Goal: Task Accomplishment & Management: Use online tool/utility

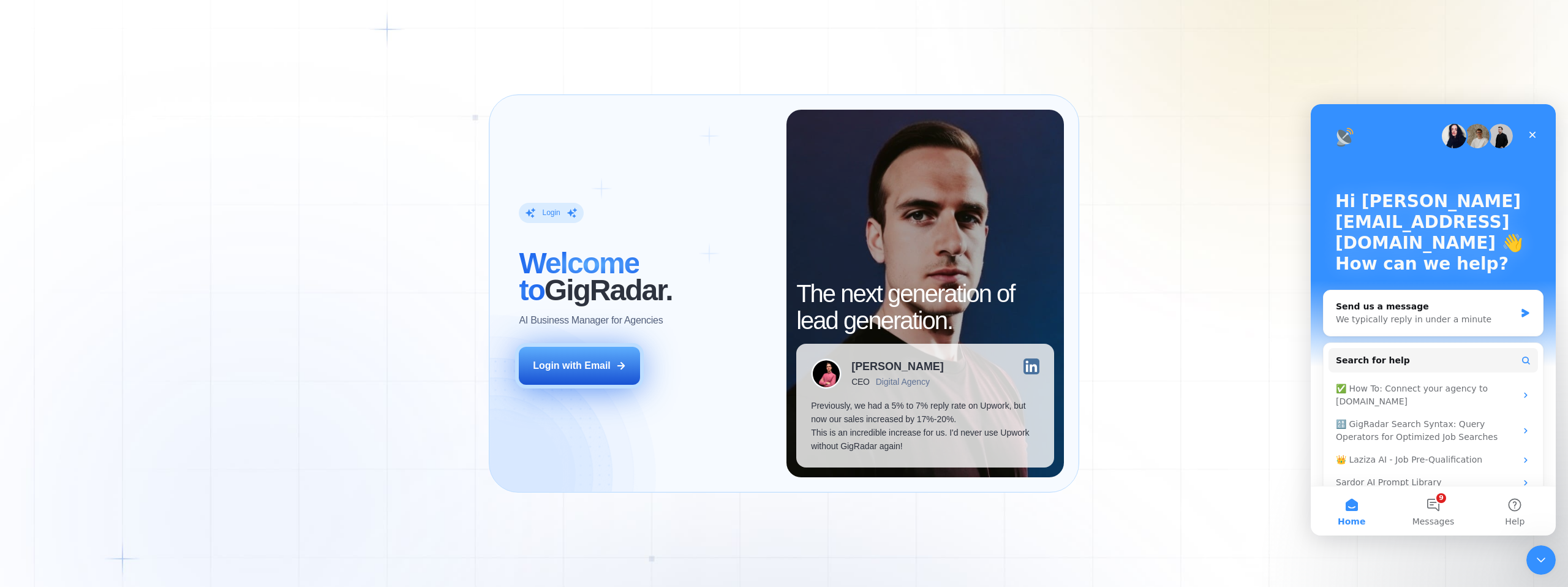
click at [553, 359] on div "Login with Email" at bounding box center [572, 366] width 78 height 13
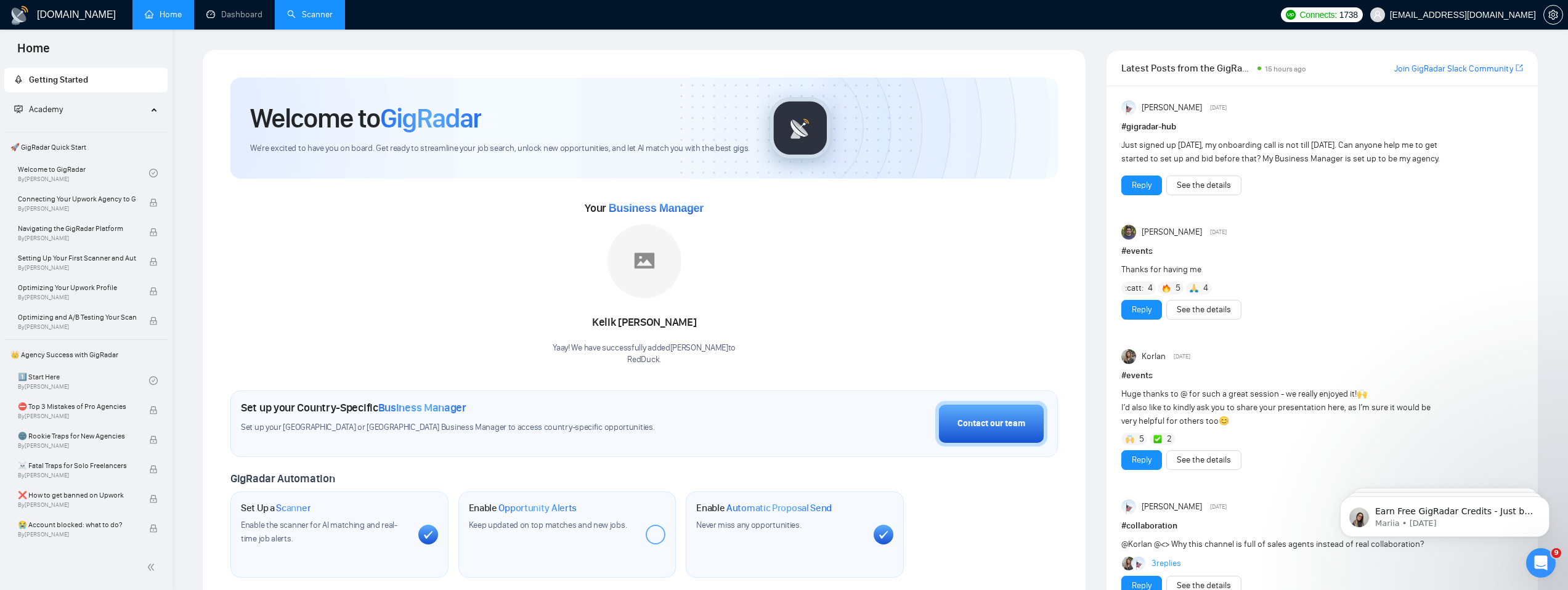
click at [291, 17] on link "Scanner" at bounding box center [310, 14] width 46 height 10
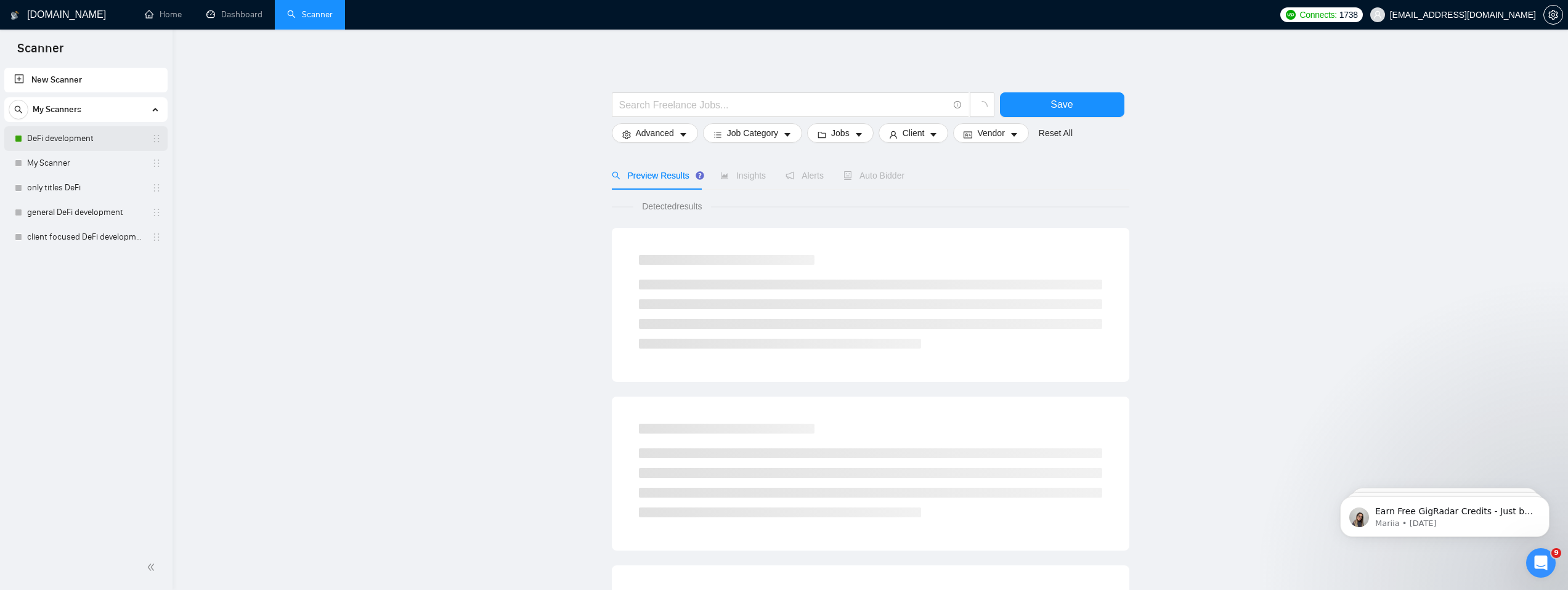
click at [61, 142] on link "DeFi development" at bounding box center [85, 138] width 117 height 24
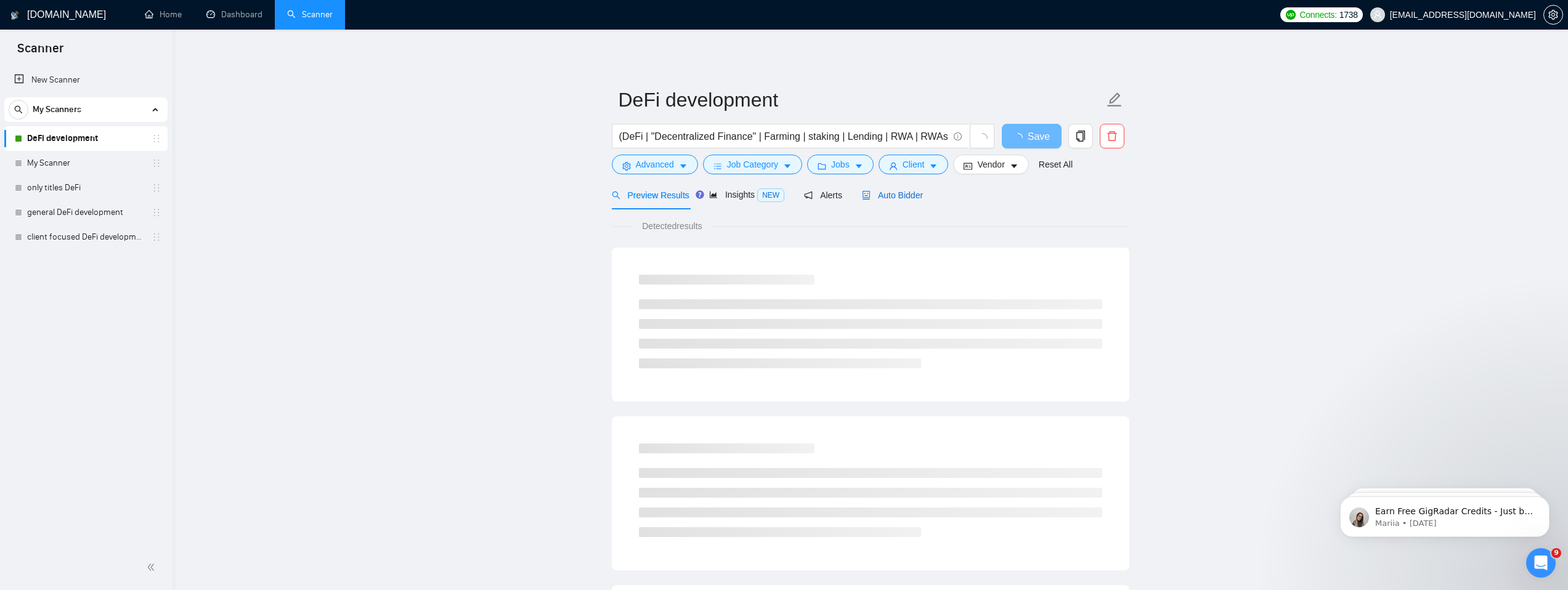
click at [903, 194] on span "Auto Bidder" at bounding box center [893, 195] width 61 height 10
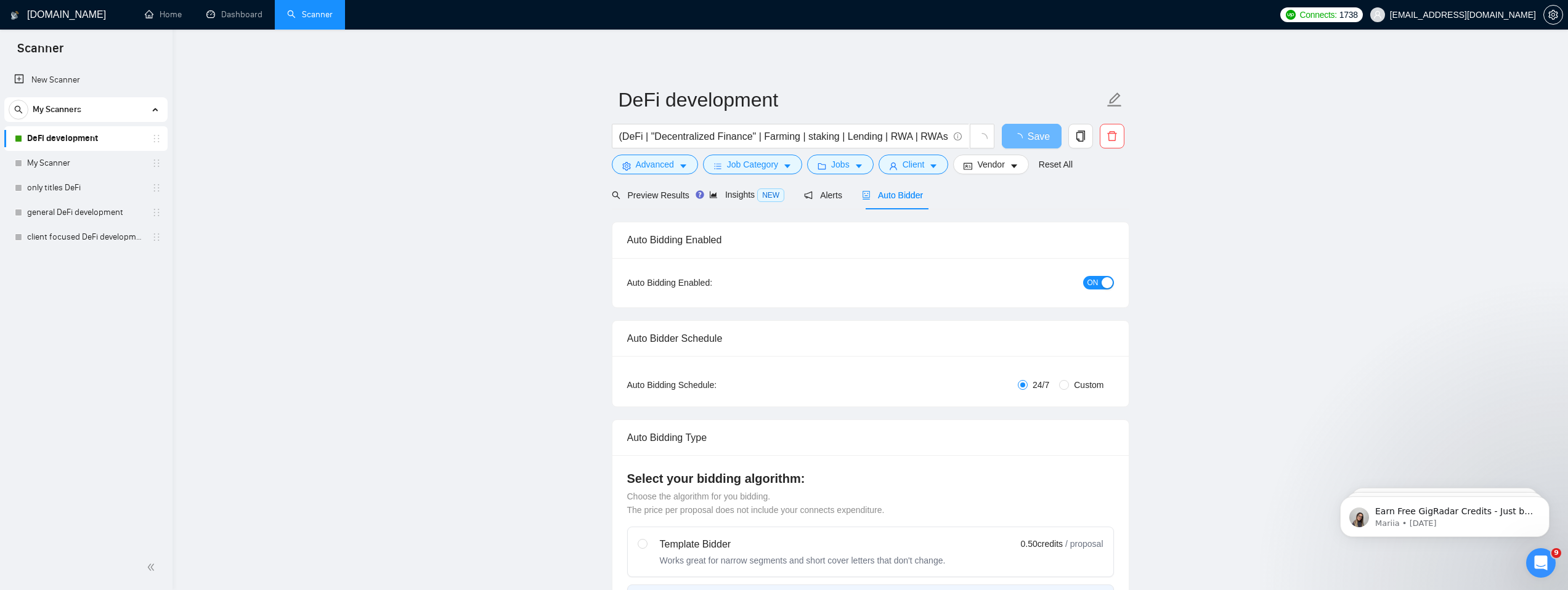
checkbox input "true"
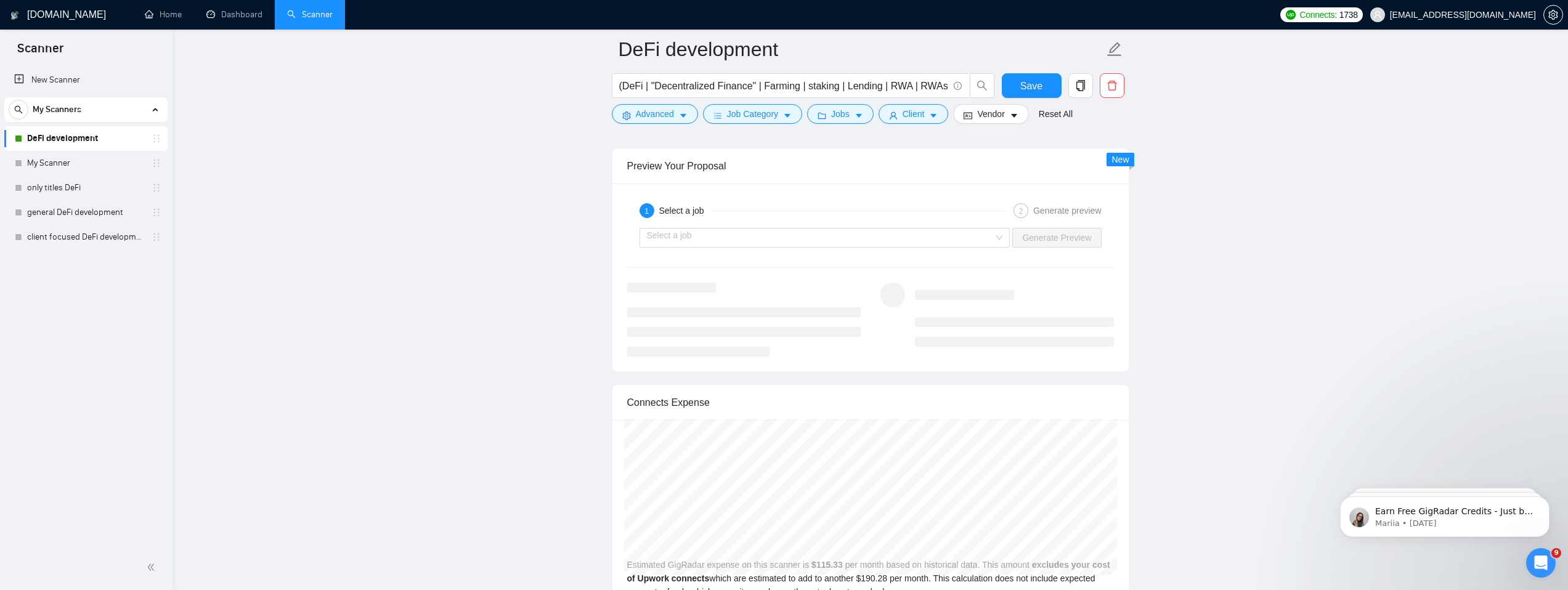
scroll to position [2425, 0]
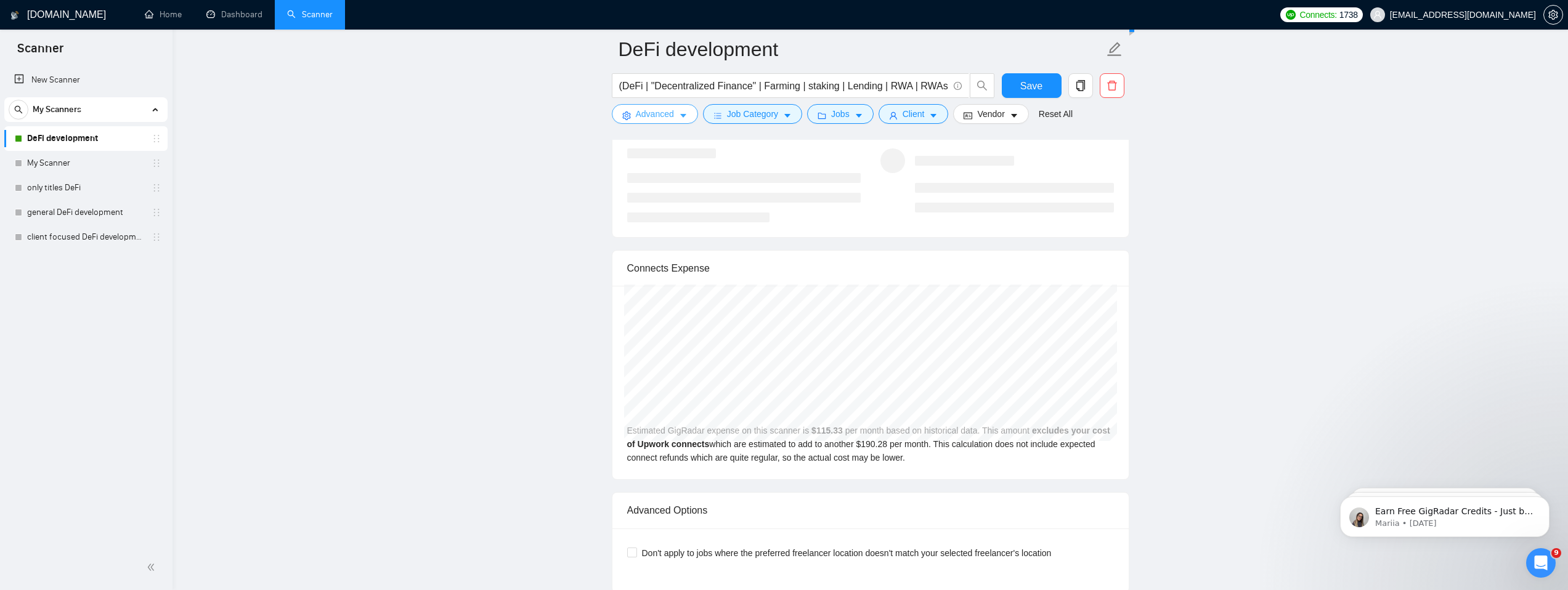
click at [661, 109] on span "Advanced" at bounding box center [655, 114] width 38 height 13
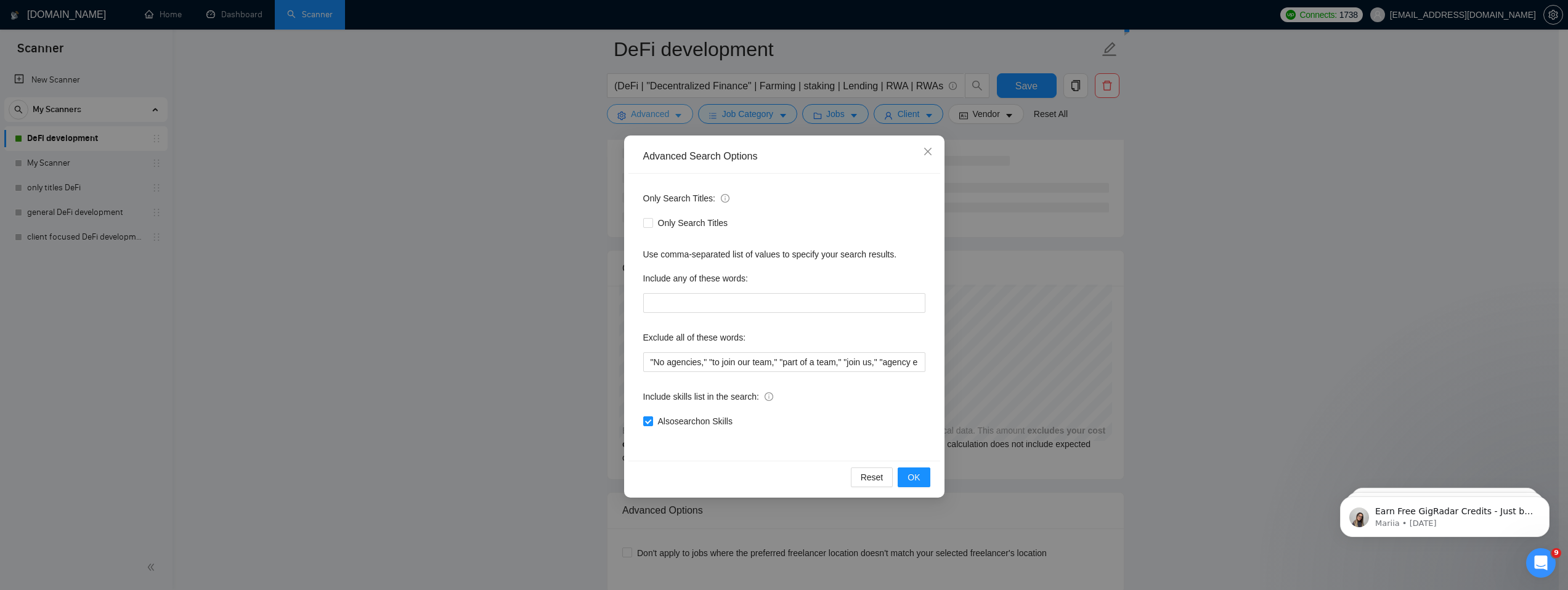
click at [661, 109] on div "Advanced Search Options Only Search Titles: Only Search Titles Use comma-separa…" at bounding box center [784, 295] width 1568 height 590
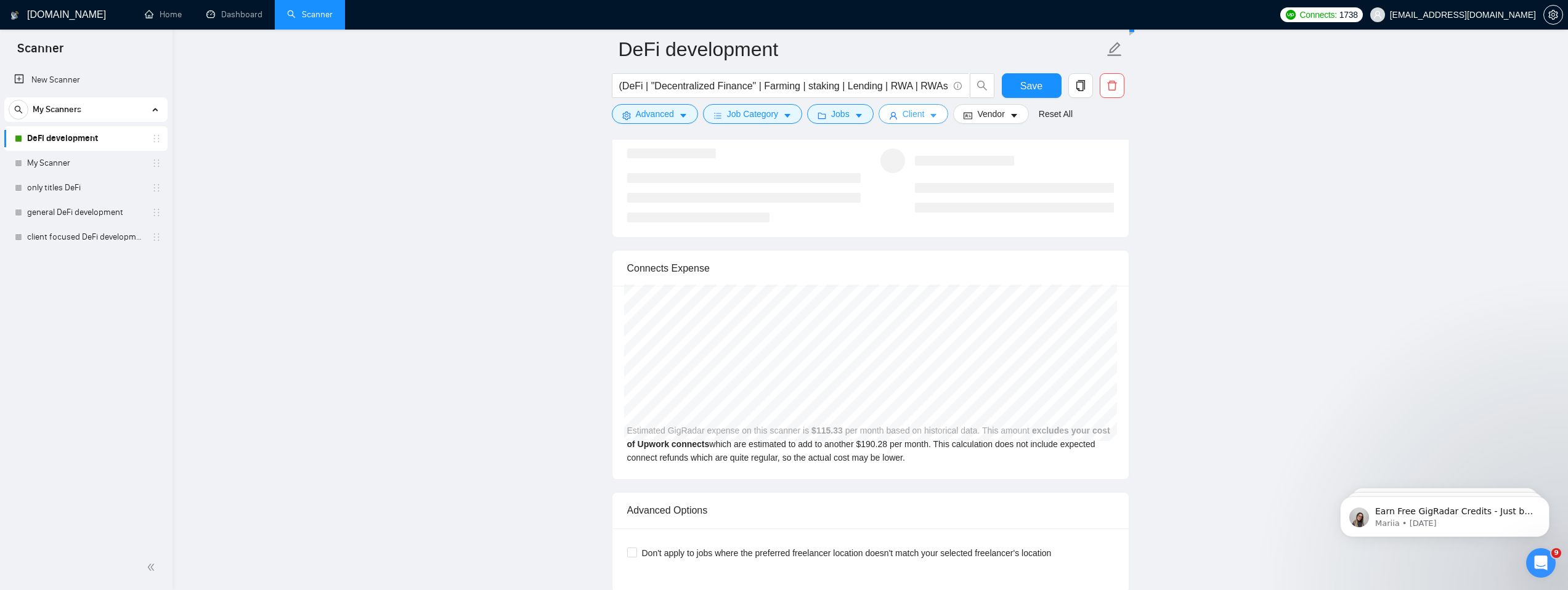
click at [914, 114] on span "Client" at bounding box center [914, 114] width 22 height 13
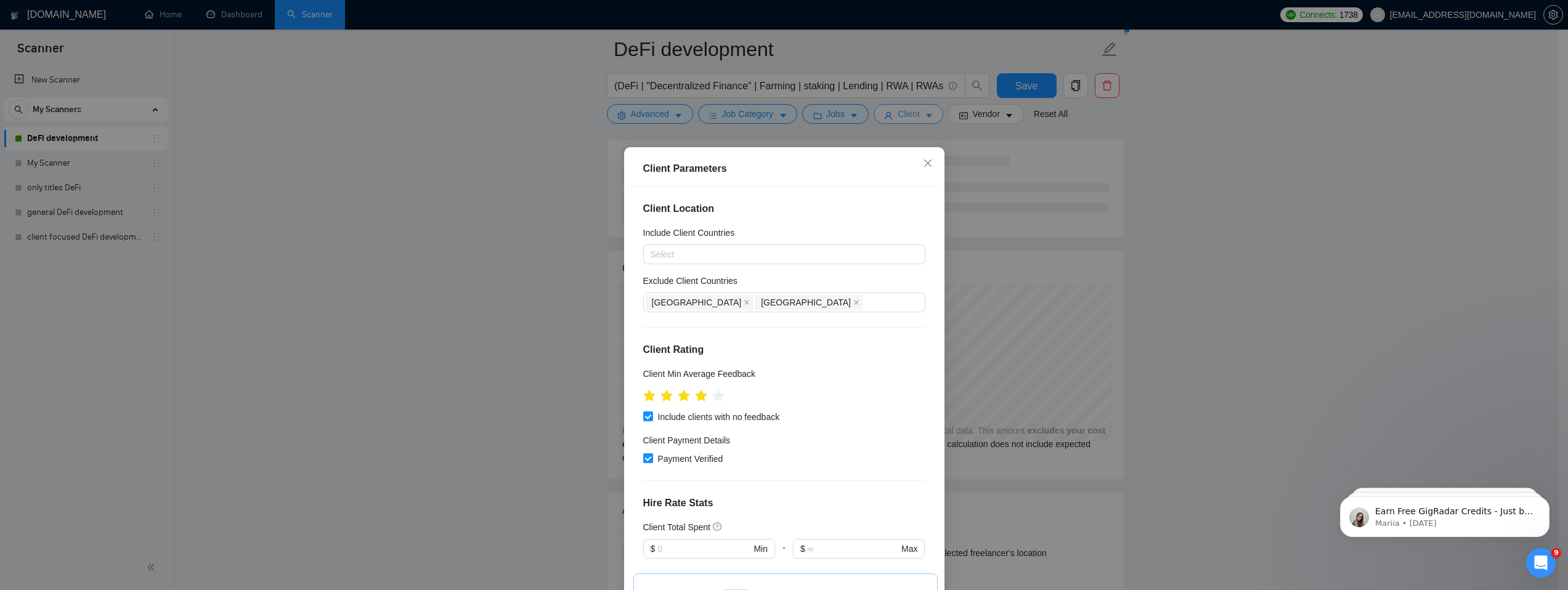
click at [914, 114] on div "Client Parameters Client Location Include Client Countries Select Exclude Clien…" at bounding box center [784, 295] width 1568 height 590
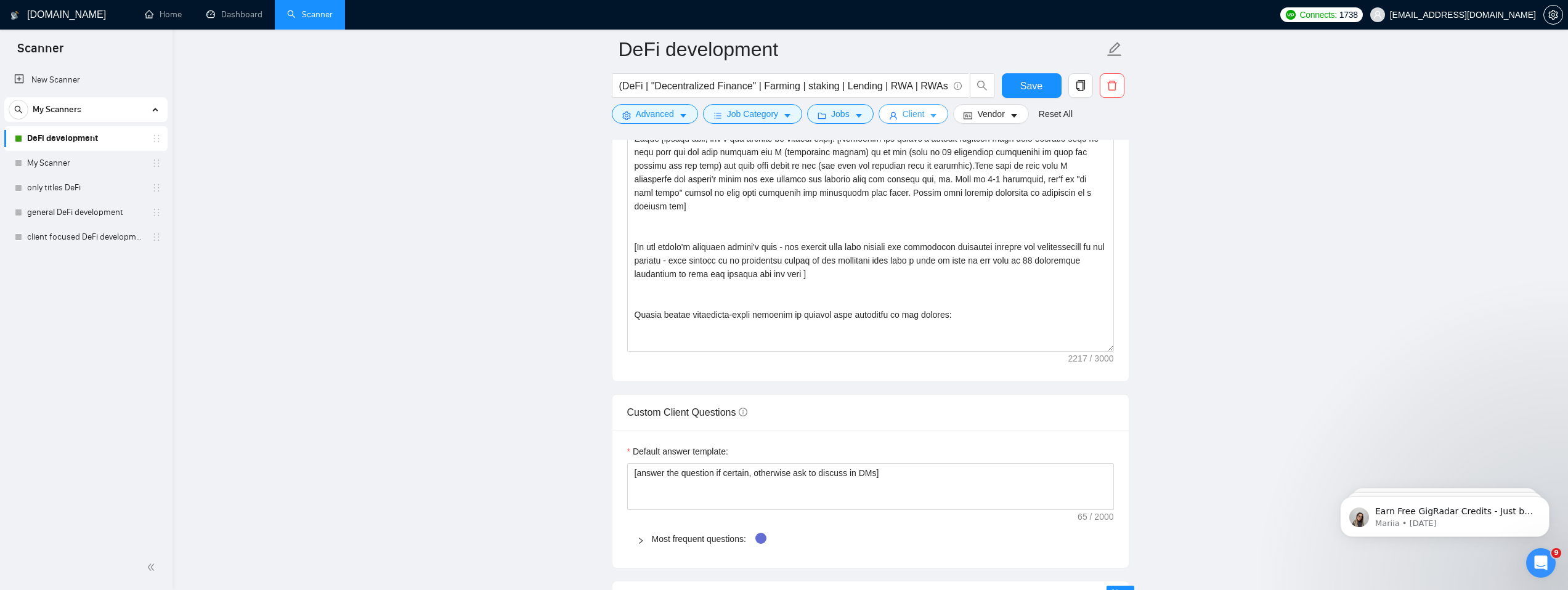
scroll to position [1199, 0]
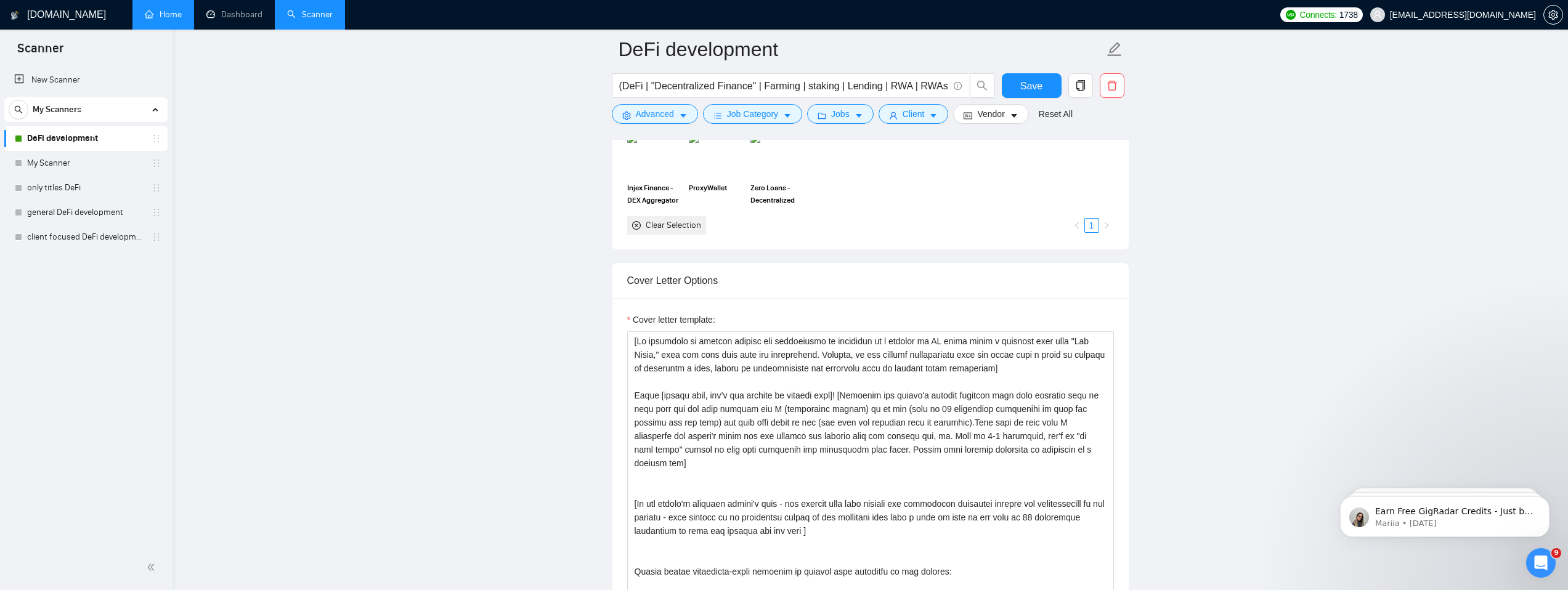
click at [179, 13] on link "Home" at bounding box center [164, 14] width 37 height 10
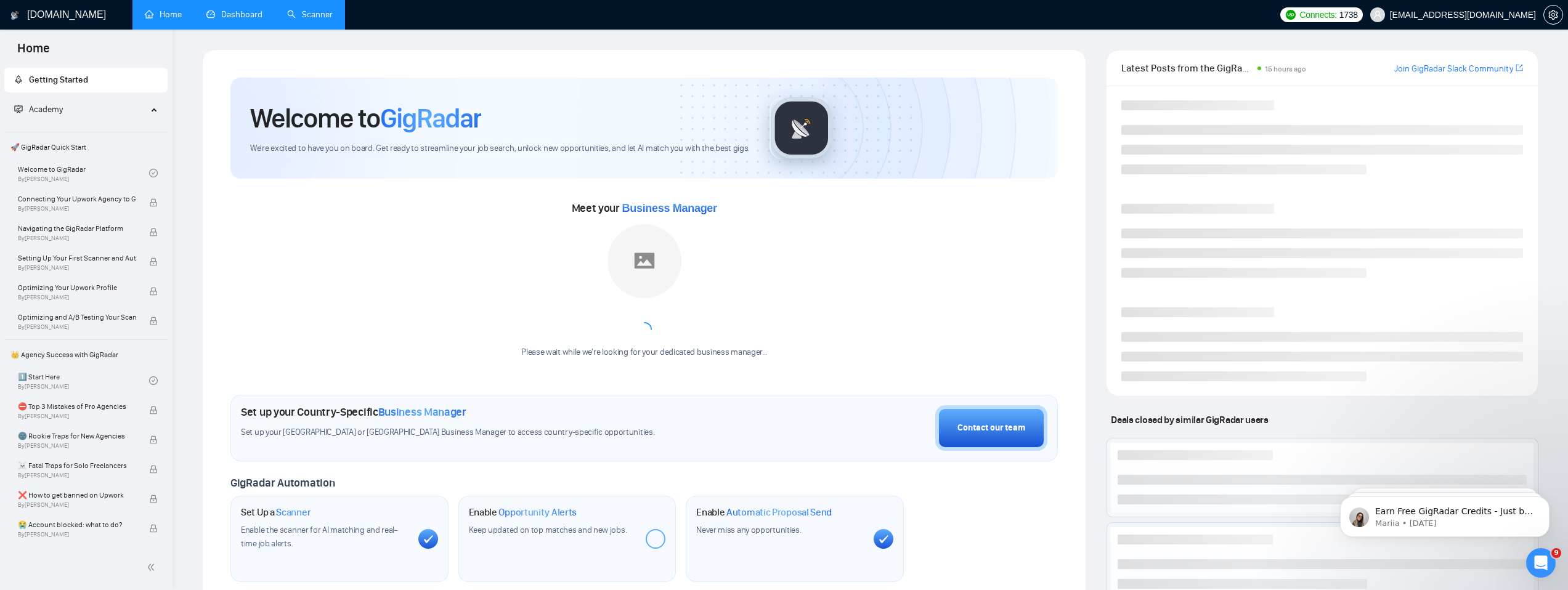
click at [240, 15] on link "Dashboard" at bounding box center [235, 14] width 56 height 10
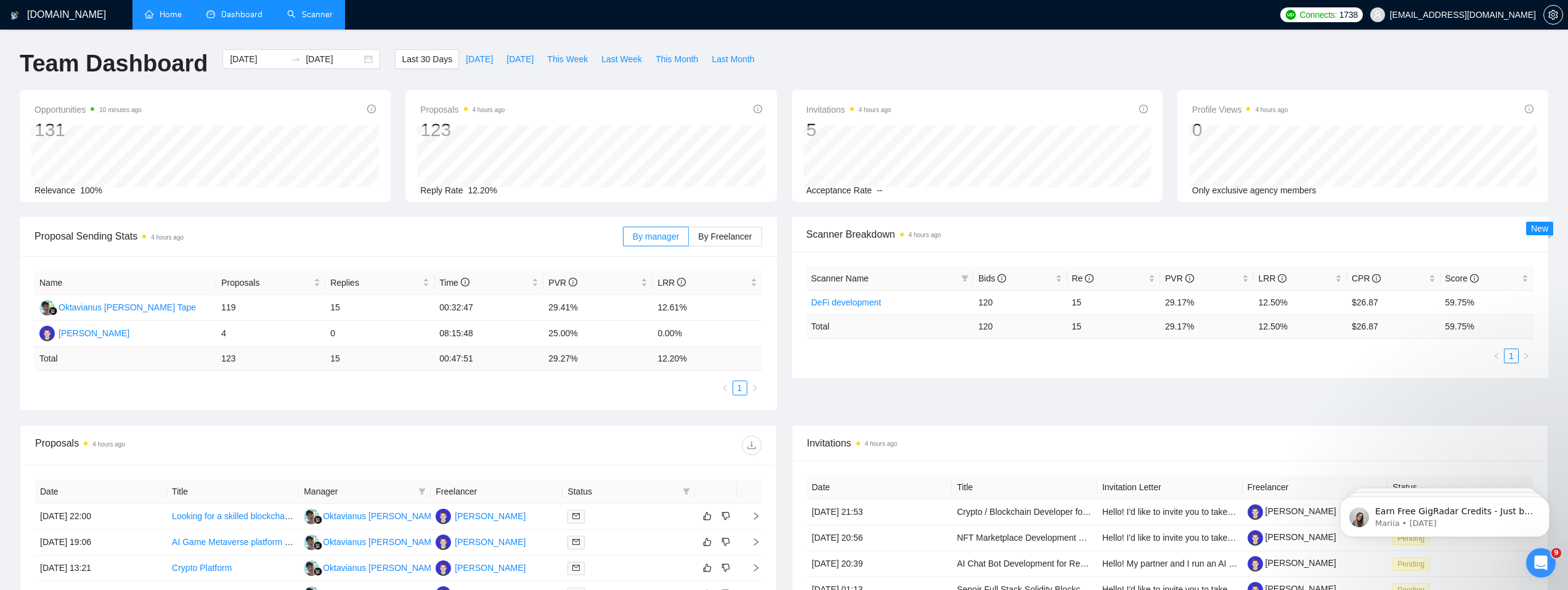
click at [158, 13] on link "Home" at bounding box center [164, 14] width 37 height 10
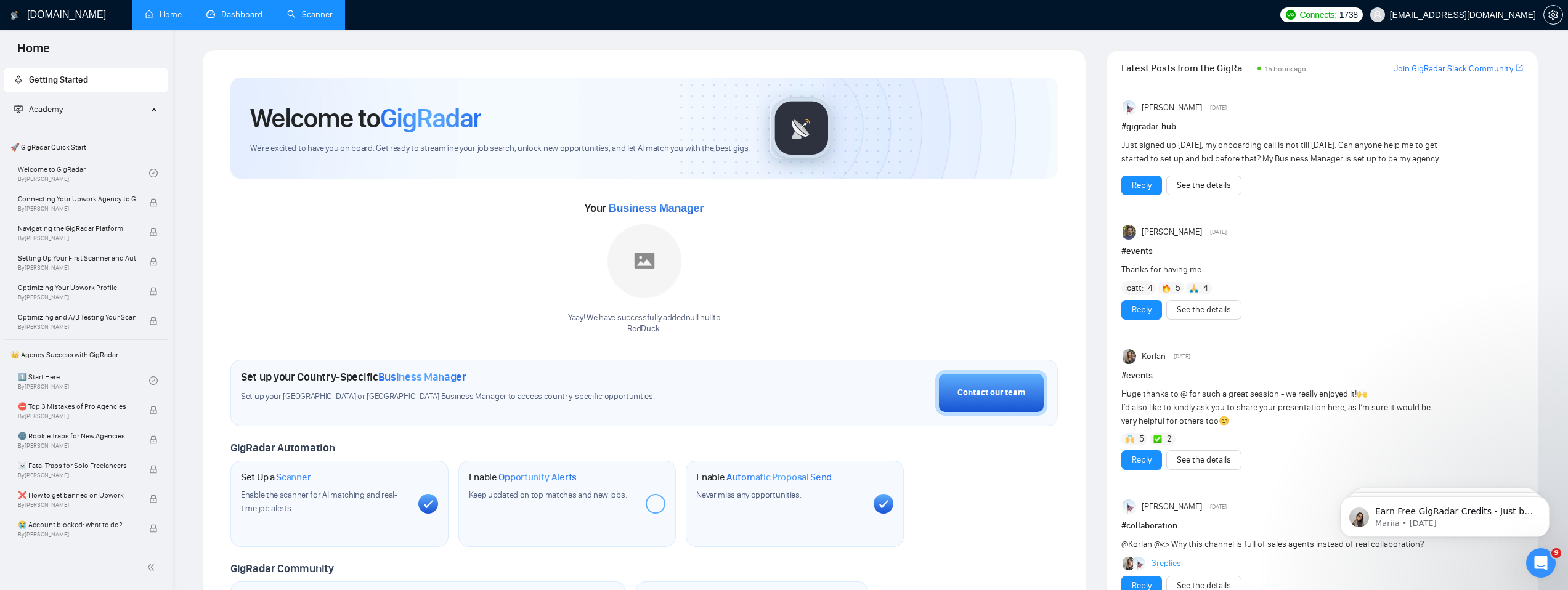
click at [48, 11] on h1 "[DOMAIN_NAME]" at bounding box center [66, 15] width 79 height 30
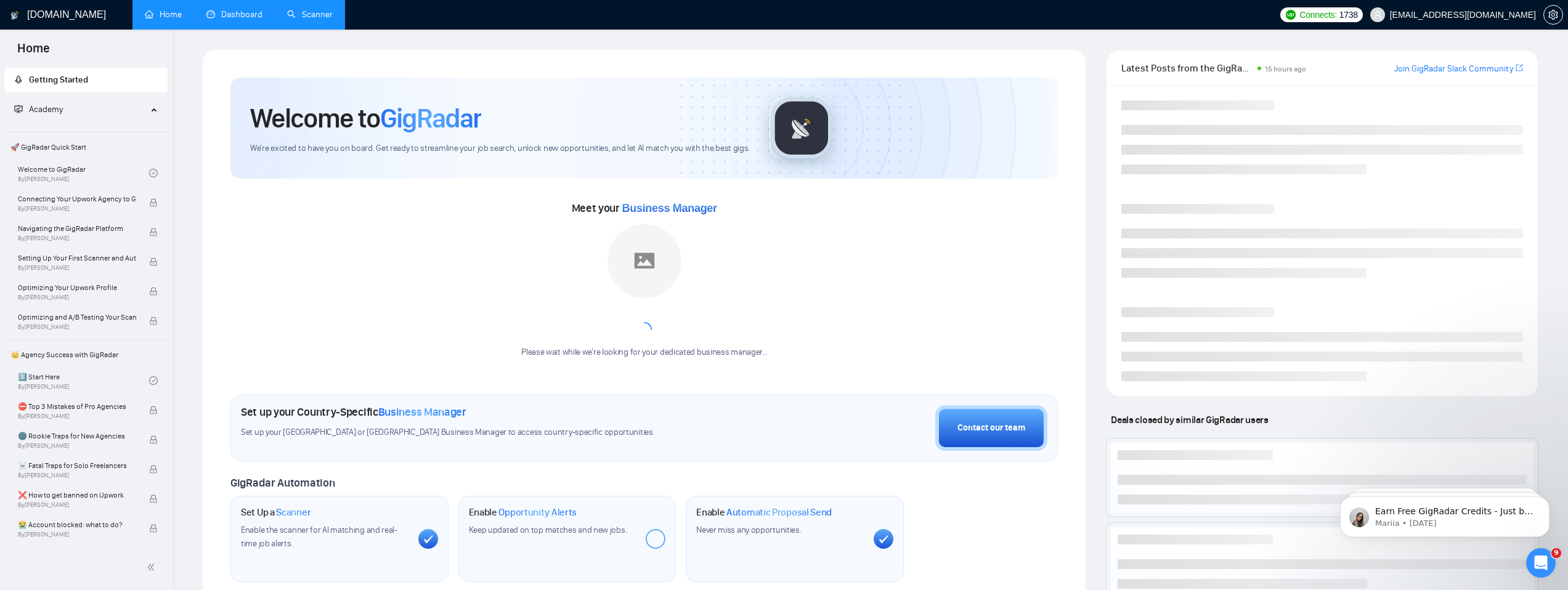
click at [49, 11] on h1 "[DOMAIN_NAME]" at bounding box center [66, 15] width 79 height 30
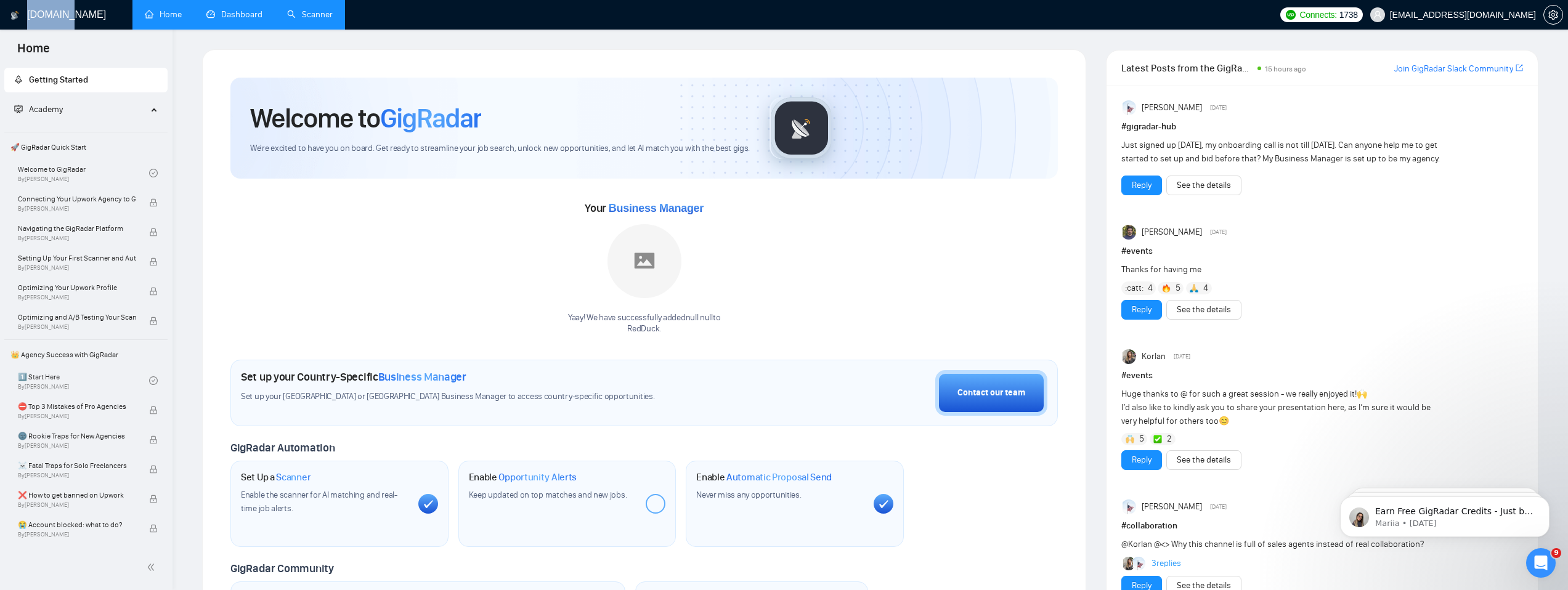
click at [49, 11] on h1 "[DOMAIN_NAME]" at bounding box center [66, 15] width 79 height 30
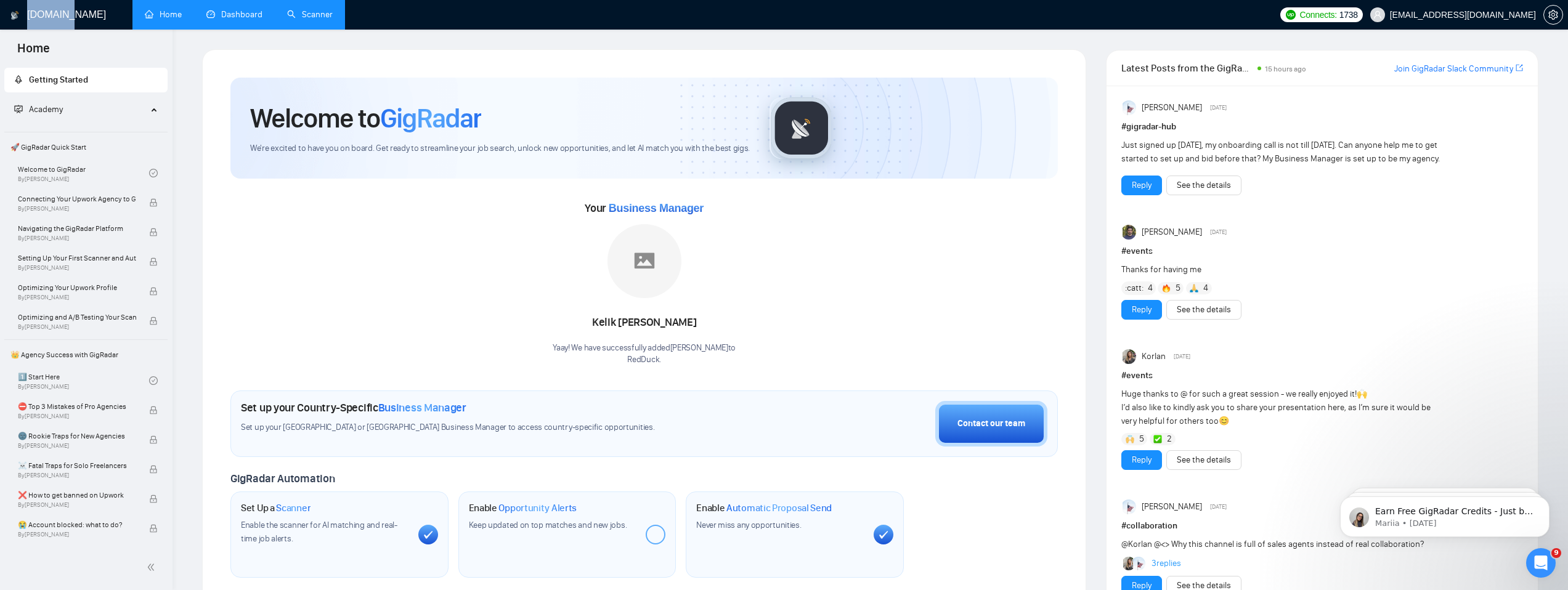
click at [312, 15] on link "Scanner" at bounding box center [310, 14] width 46 height 10
